Goal: Task Accomplishment & Management: Use online tool/utility

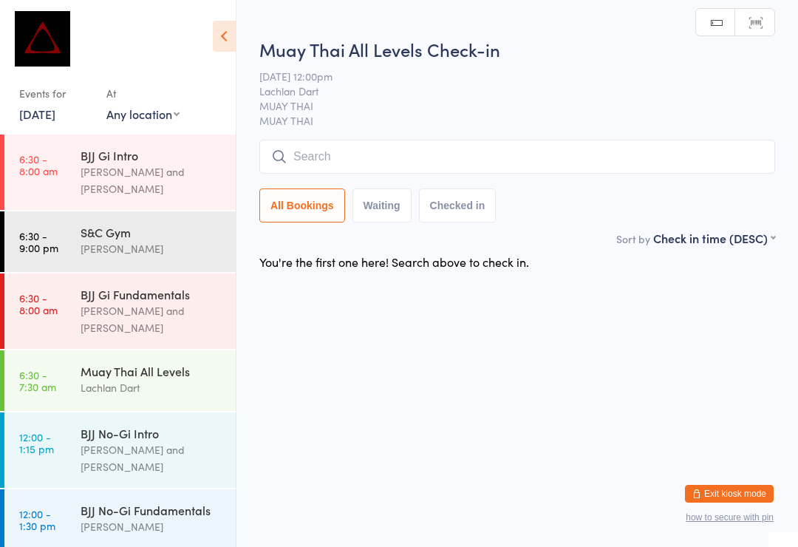
scroll to position [182, 0]
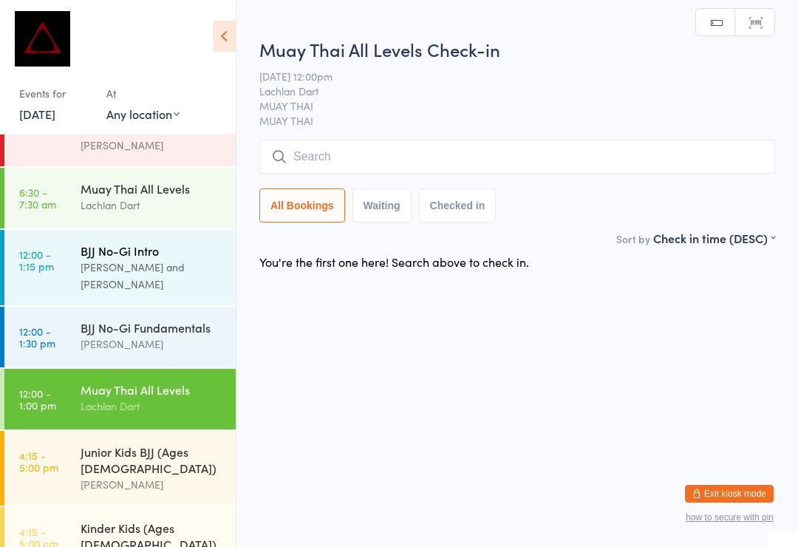
click at [171, 259] on div "[PERSON_NAME] and [PERSON_NAME]" at bounding box center [152, 276] width 143 height 34
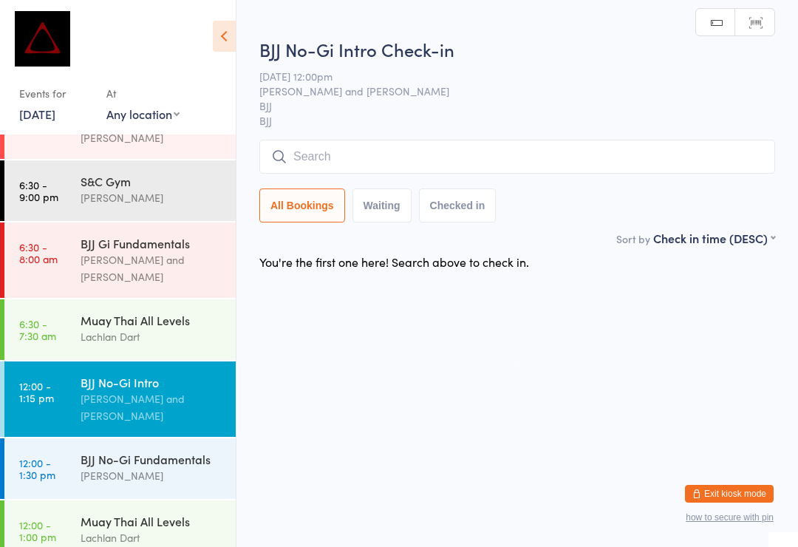
scroll to position [52, 0]
click at [126, 298] on div "Muay Thai All Levels Lachlan Dart" at bounding box center [158, 327] width 155 height 58
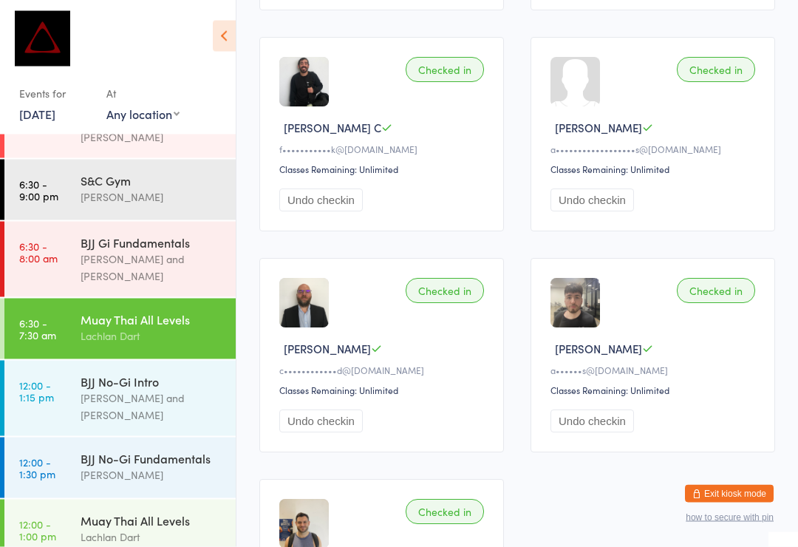
scroll to position [443, 0]
click at [618, 331] on div "Checked in Christian S a••••••s@[DOMAIN_NAME] Classes Remaining: Unlimited Undo…" at bounding box center [652, 355] width 245 height 194
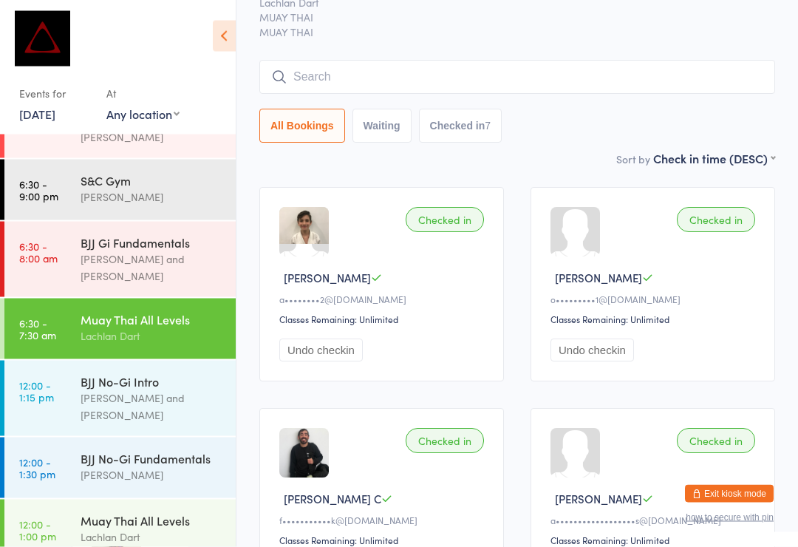
scroll to position [0, 0]
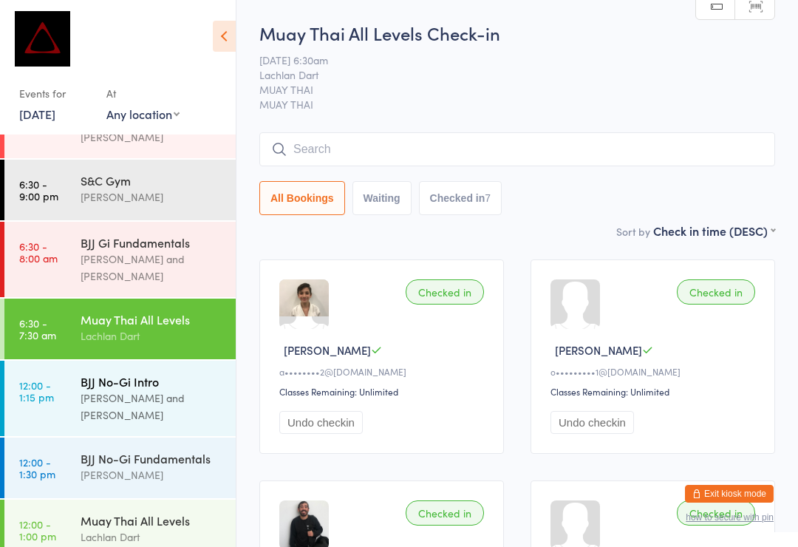
click at [40, 379] on time "12:00 - 1:15 pm" at bounding box center [36, 391] width 35 height 24
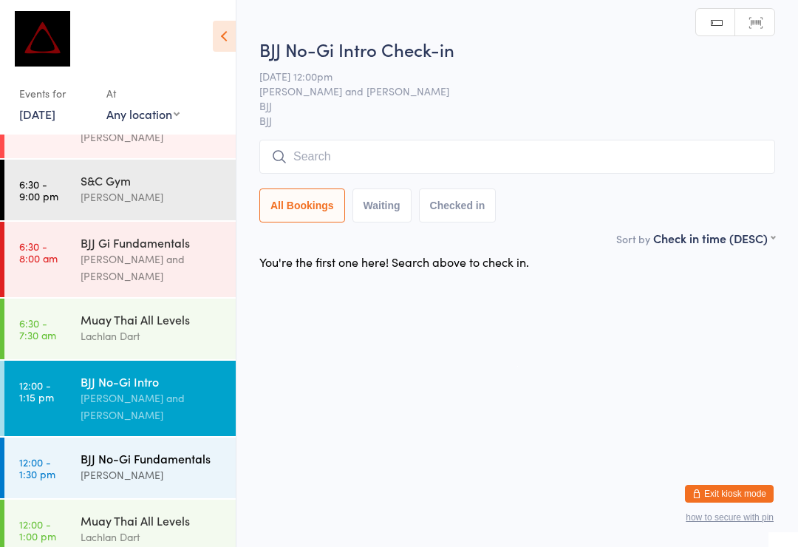
click at [31, 456] on time "12:00 - 1:30 pm" at bounding box center [37, 468] width 36 height 24
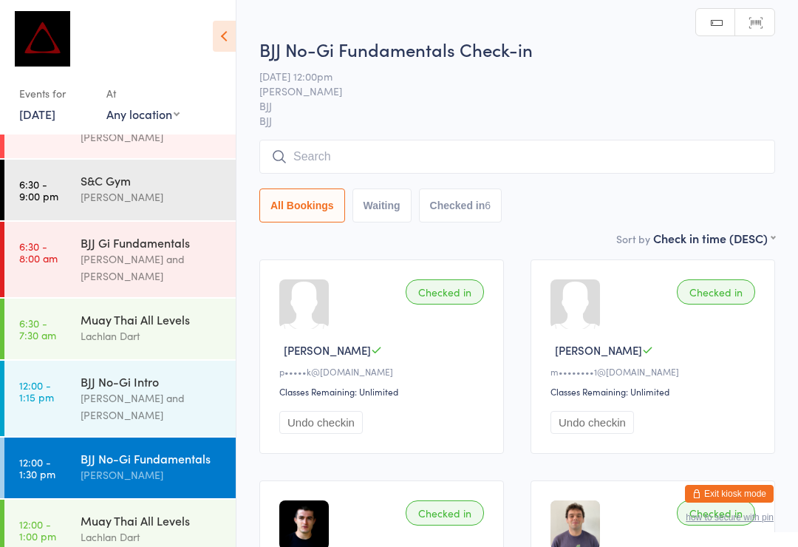
click at [305, 160] on input "search" at bounding box center [517, 157] width 516 height 34
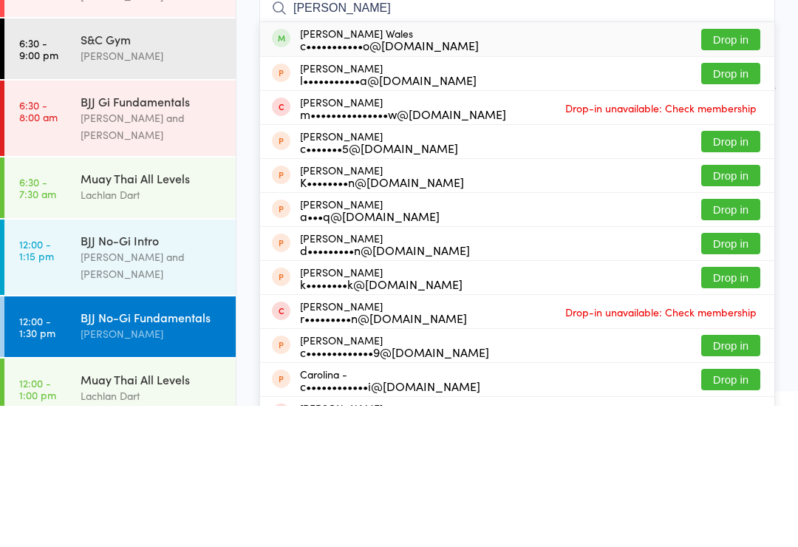
type input "[PERSON_NAME]"
click at [741, 170] on button "Drop in" at bounding box center [730, 180] width 59 height 21
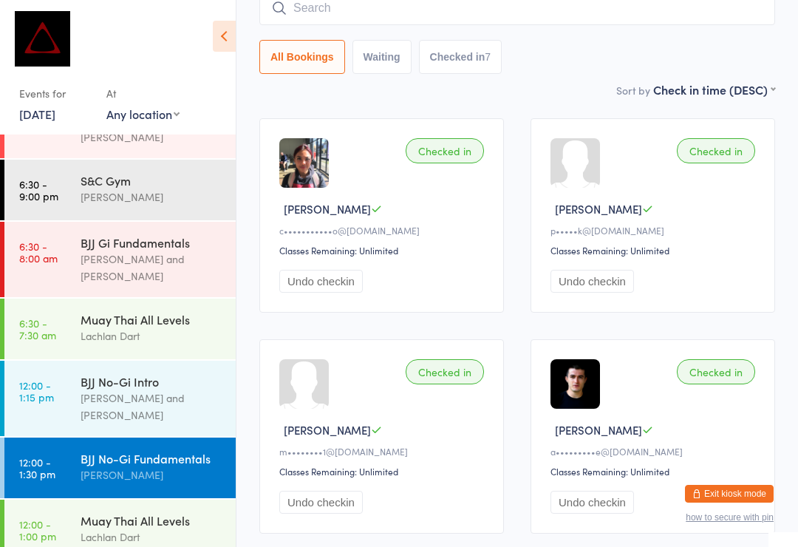
click at [722, 485] on button "Exit kiosk mode" at bounding box center [729, 494] width 89 height 18
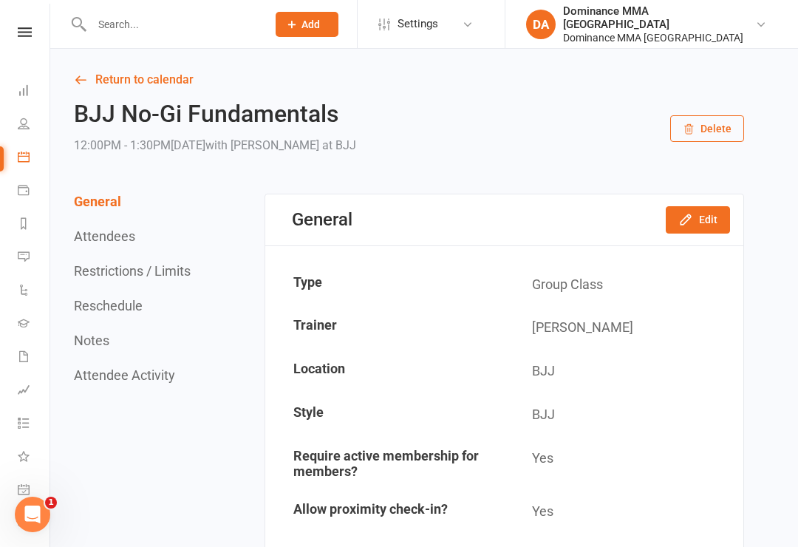
click at [39, 29] on link at bounding box center [25, 32] width 52 height 10
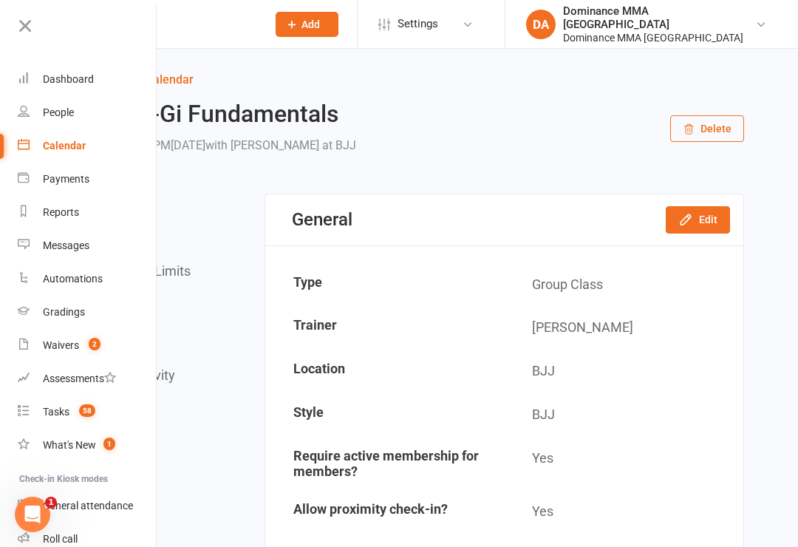
click at [63, 157] on link "Calendar" at bounding box center [88, 145] width 140 height 33
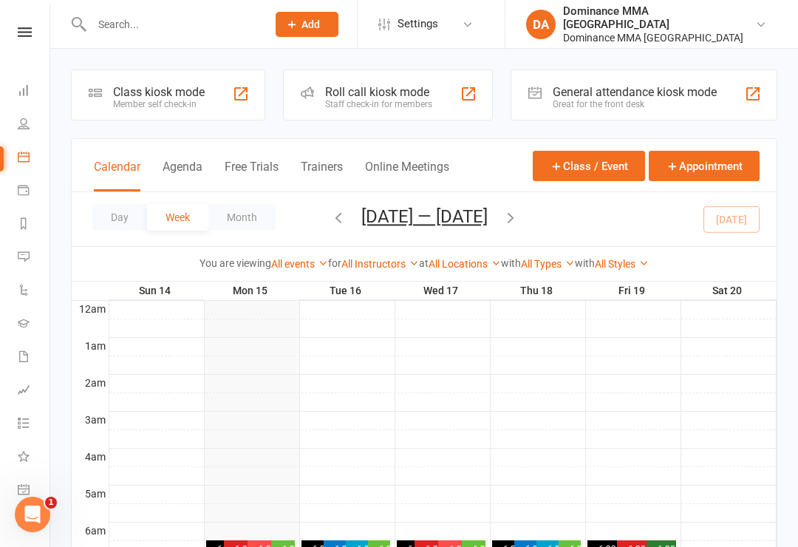
click at [201, 97] on div "Class kiosk mode" at bounding box center [159, 92] width 92 height 14
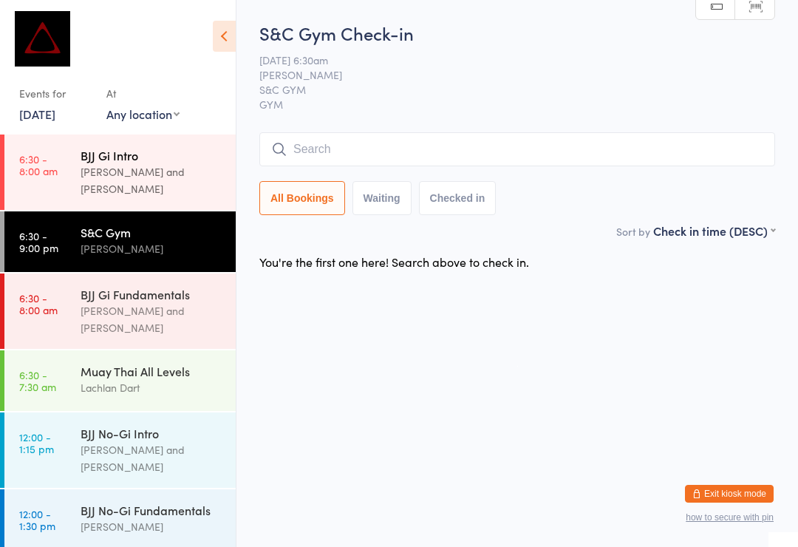
click at [165, 183] on div "BJJ Gi Intro Max Viney and David Hart" at bounding box center [158, 171] width 155 height 75
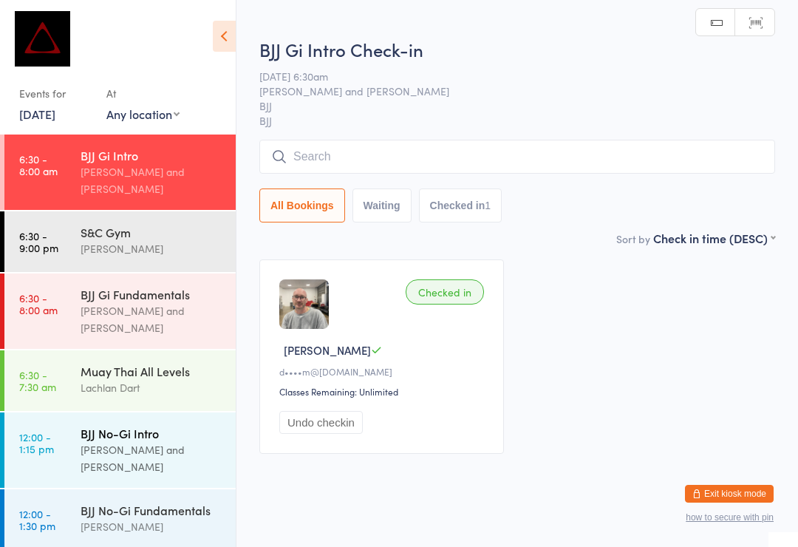
click at [165, 441] on div "[PERSON_NAME] and [PERSON_NAME]" at bounding box center [152, 458] width 143 height 34
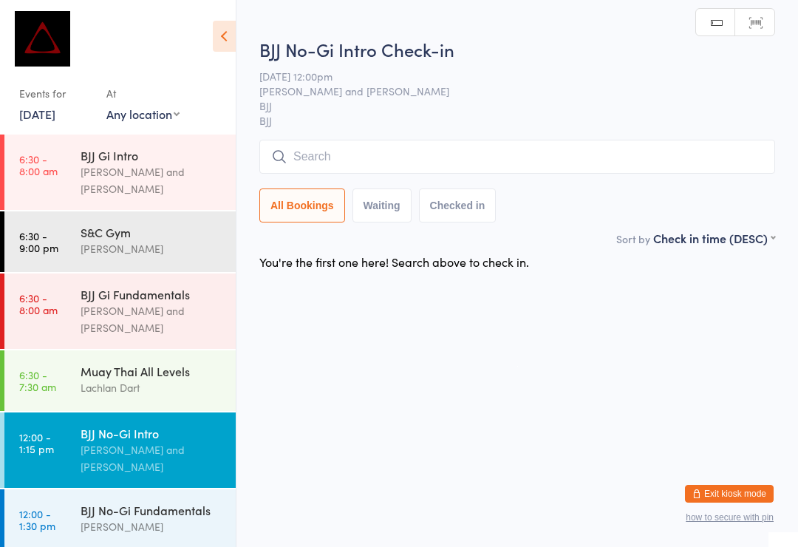
click at [405, 163] on input "search" at bounding box center [517, 157] width 516 height 34
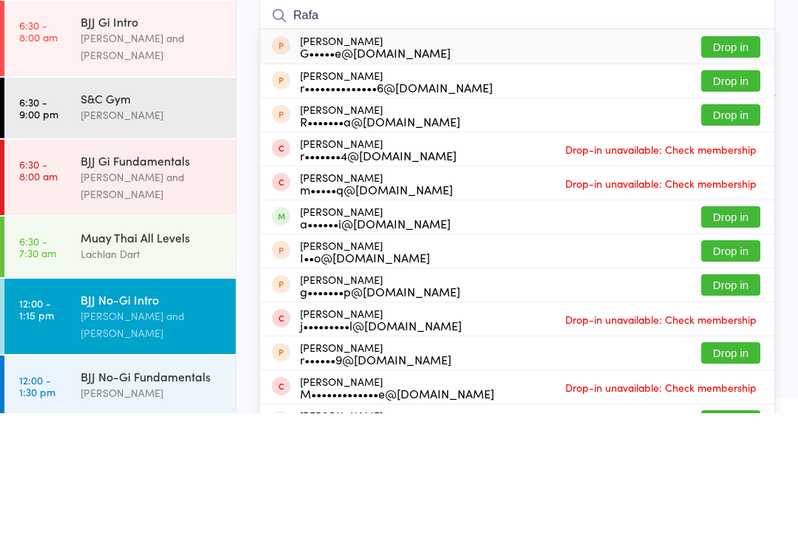
type input "Rafa"
click at [732, 340] on button "Drop in" at bounding box center [730, 350] width 59 height 21
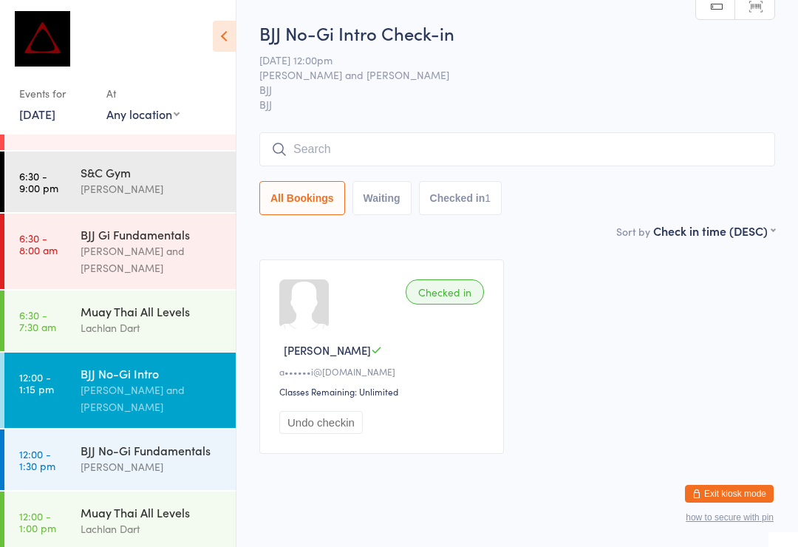
scroll to position [58, 0]
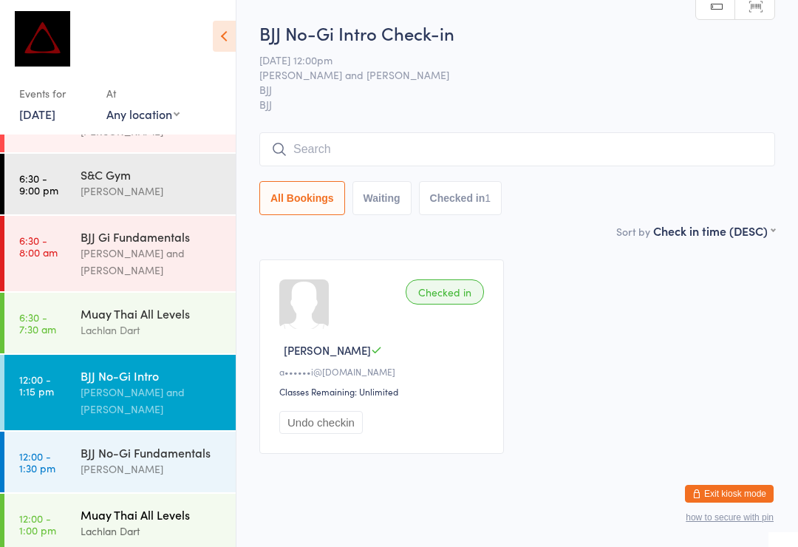
click at [68, 493] on link "12:00 - 1:00 pm Muay Thai All Levels Lachlan Dart" at bounding box center [119, 523] width 231 height 61
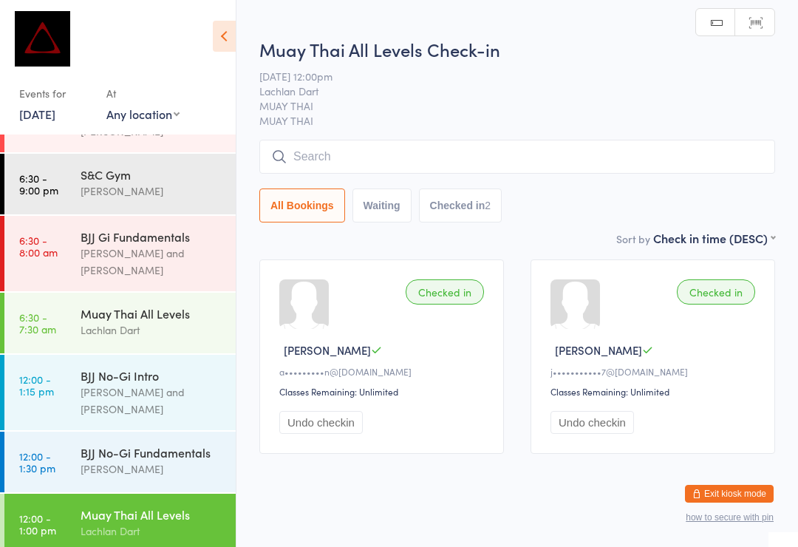
click at [437, 165] on input "search" at bounding box center [517, 157] width 516 height 34
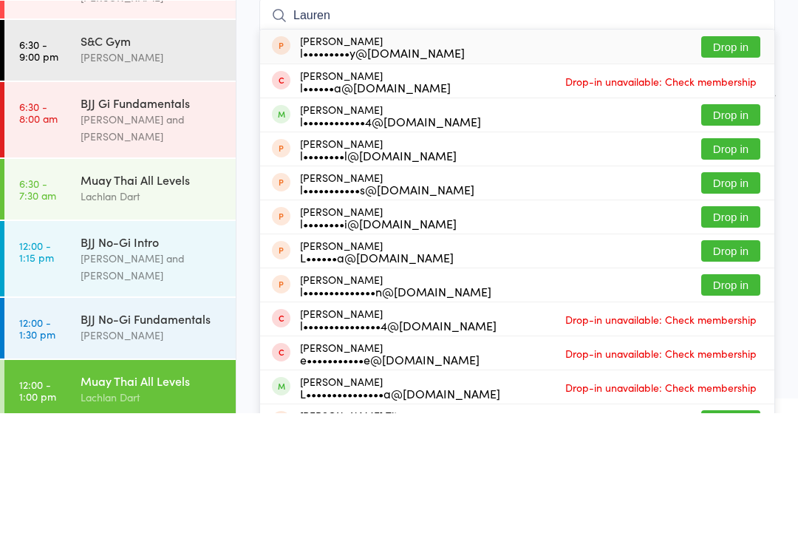
type input "Lauren"
click at [726, 238] on button "Drop in" at bounding box center [730, 248] width 59 height 21
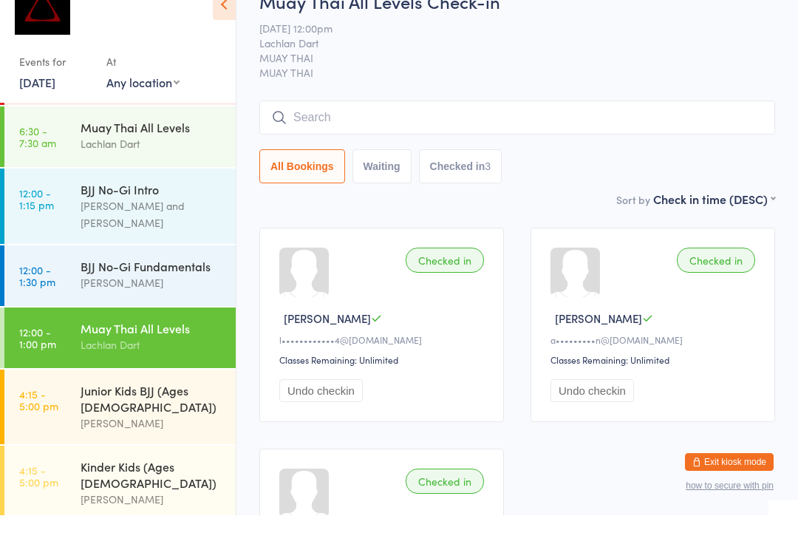
scroll to position [207, 0]
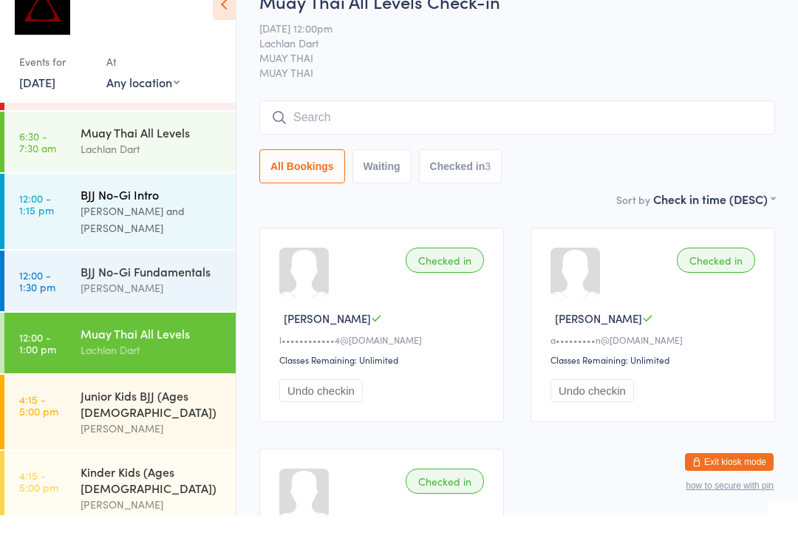
click at [81, 218] on div "BJJ No-Gi Intro" at bounding box center [152, 226] width 143 height 16
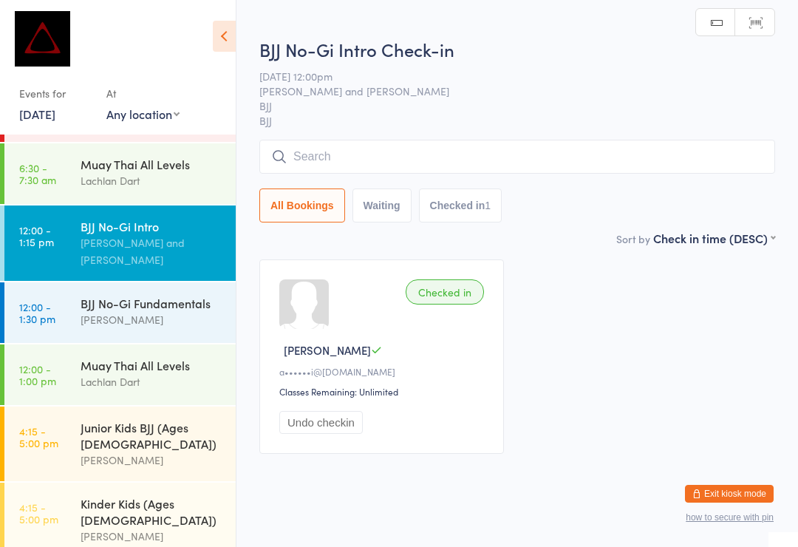
click at [345, 160] on input "search" at bounding box center [517, 157] width 516 height 34
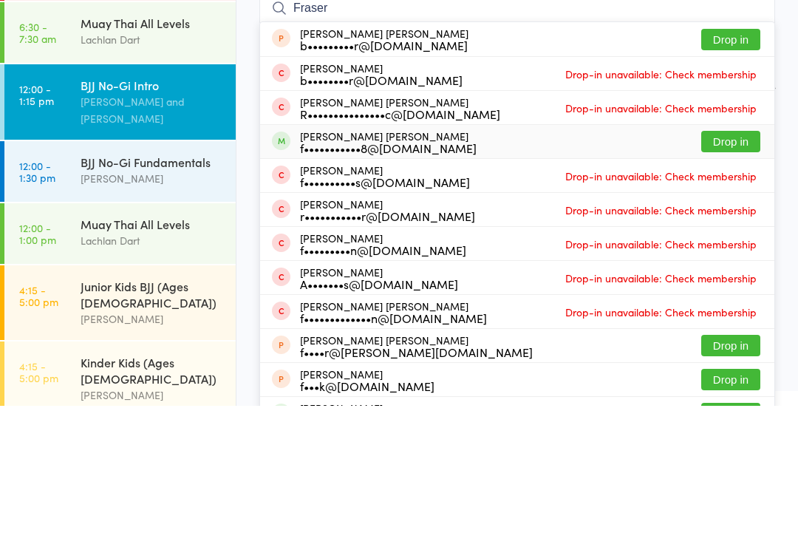
type input "Fraser"
click at [469, 266] on div "Fraser Mackay f•••••••••••8@gmail.com Drop in" at bounding box center [517, 282] width 514 height 33
